Goal: Task Accomplishment & Management: Use online tool/utility

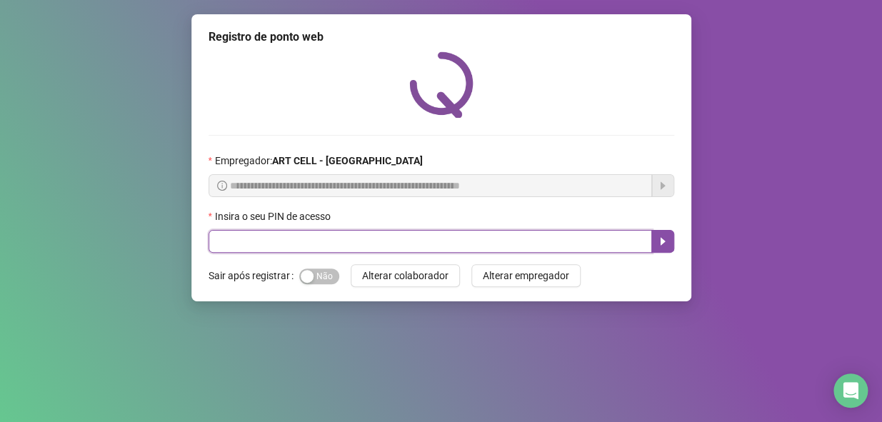
click at [429, 244] on input "text" at bounding box center [431, 241] width 444 height 23
type input "*****"
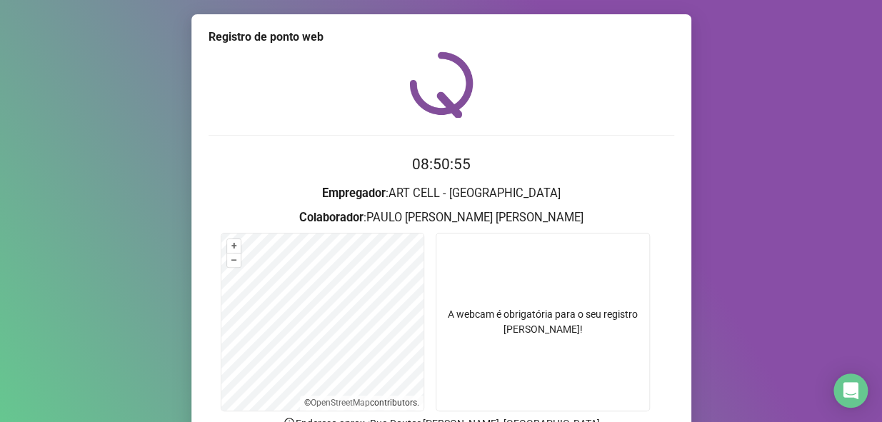
scroll to position [135, 0]
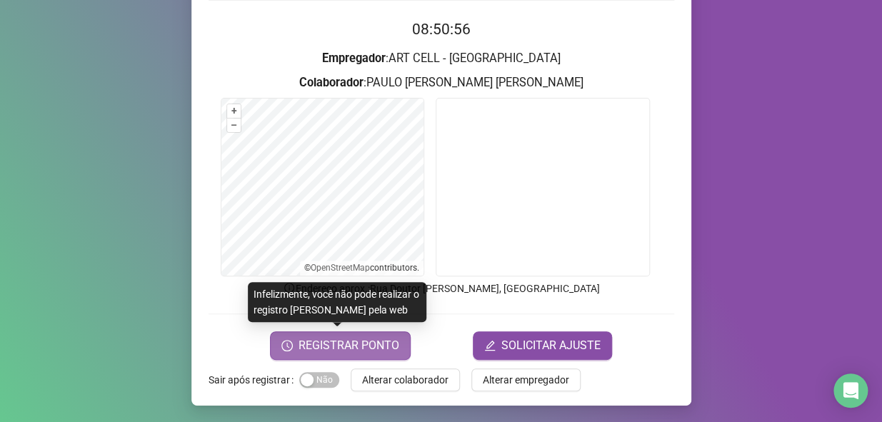
click at [360, 344] on span "REGISTRAR PONTO" at bounding box center [349, 345] width 101 height 17
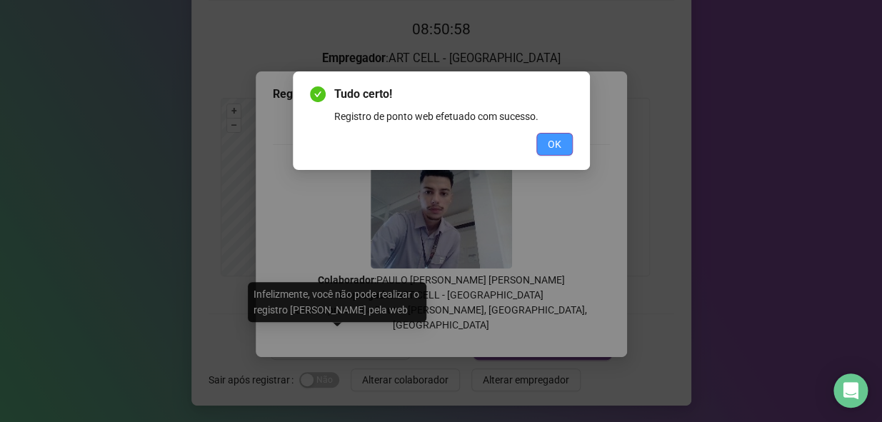
click at [537, 145] on button "OK" at bounding box center [555, 144] width 36 height 23
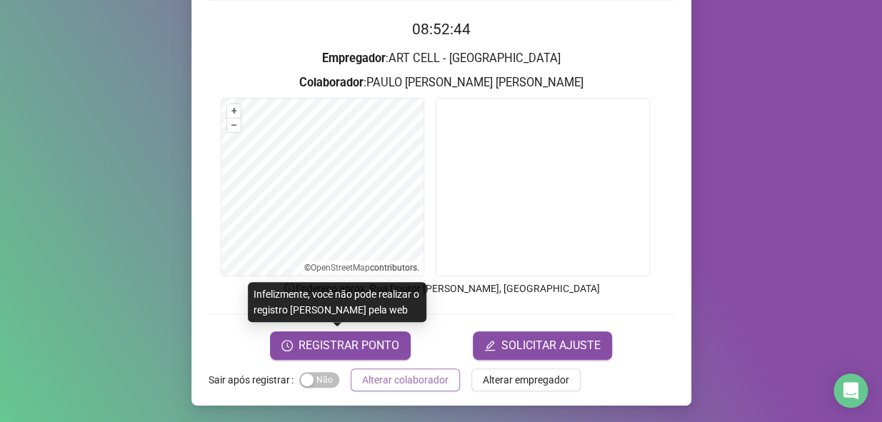
click at [399, 380] on span "Alterar colaborador" at bounding box center [405, 380] width 86 height 16
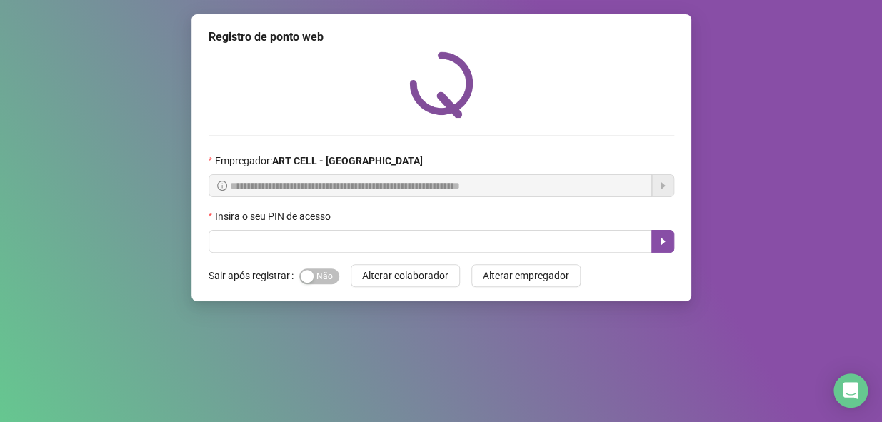
scroll to position [0, 0]
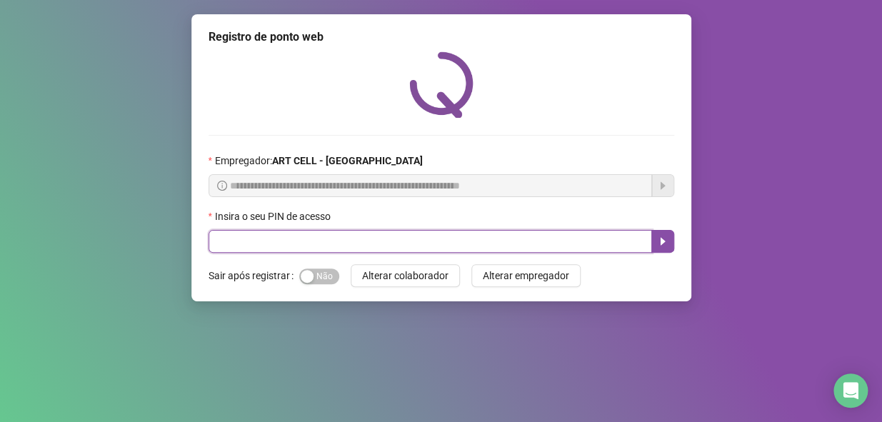
click at [389, 244] on input "text" at bounding box center [431, 241] width 444 height 23
type input "*****"
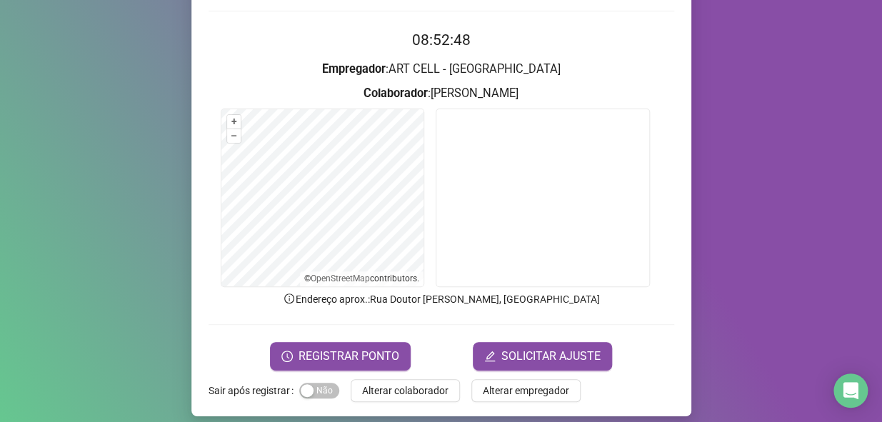
scroll to position [135, 0]
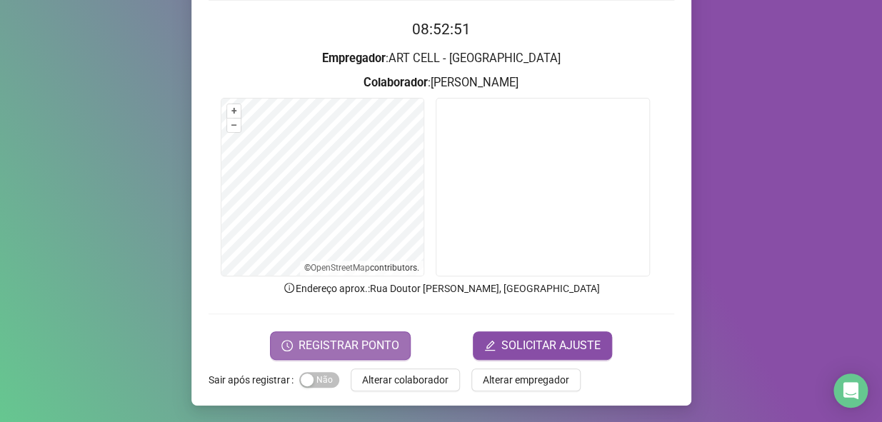
click at [380, 337] on span "REGISTRAR PONTO" at bounding box center [349, 345] width 101 height 17
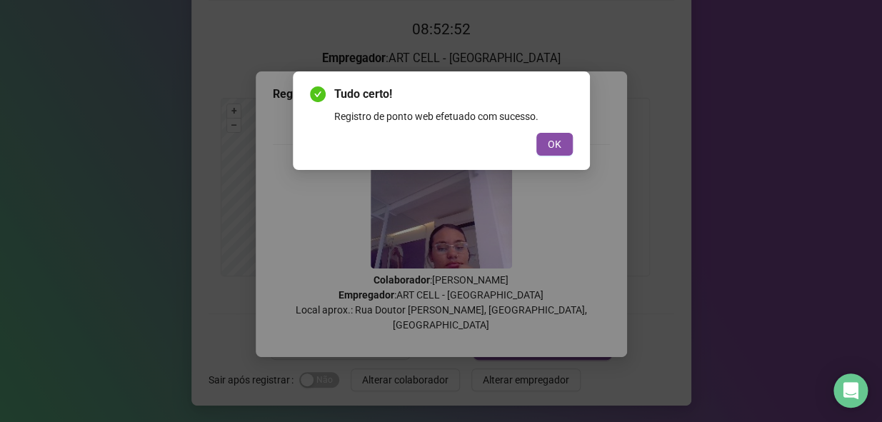
click at [535, 148] on div "OK" at bounding box center [441, 144] width 263 height 23
click at [554, 151] on span "OK" at bounding box center [555, 144] width 14 height 16
